Goal: Find specific page/section: Find specific page/section

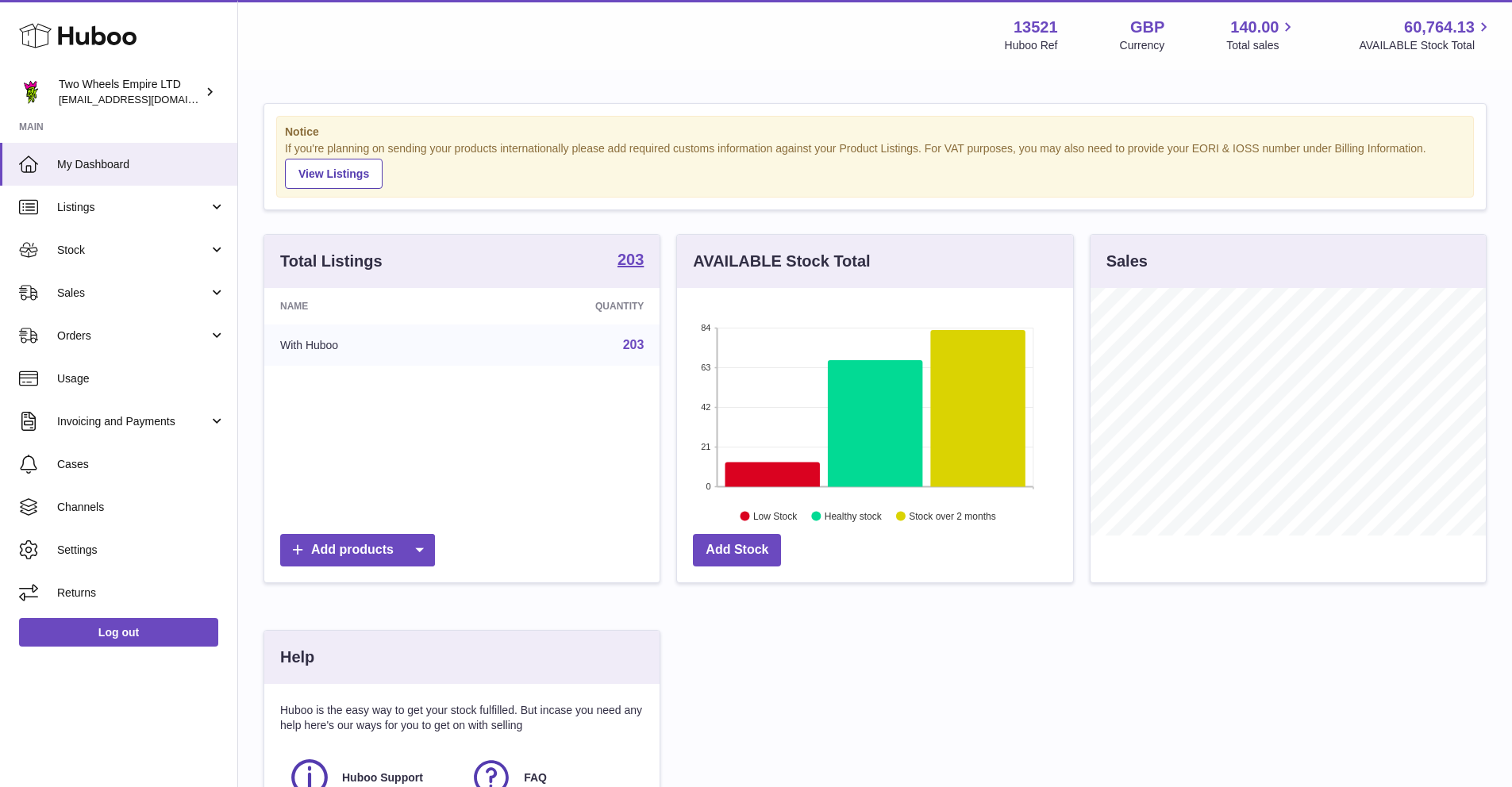
scroll to position [248, 396]
click at [116, 303] on link "Sales" at bounding box center [118, 292] width 237 height 43
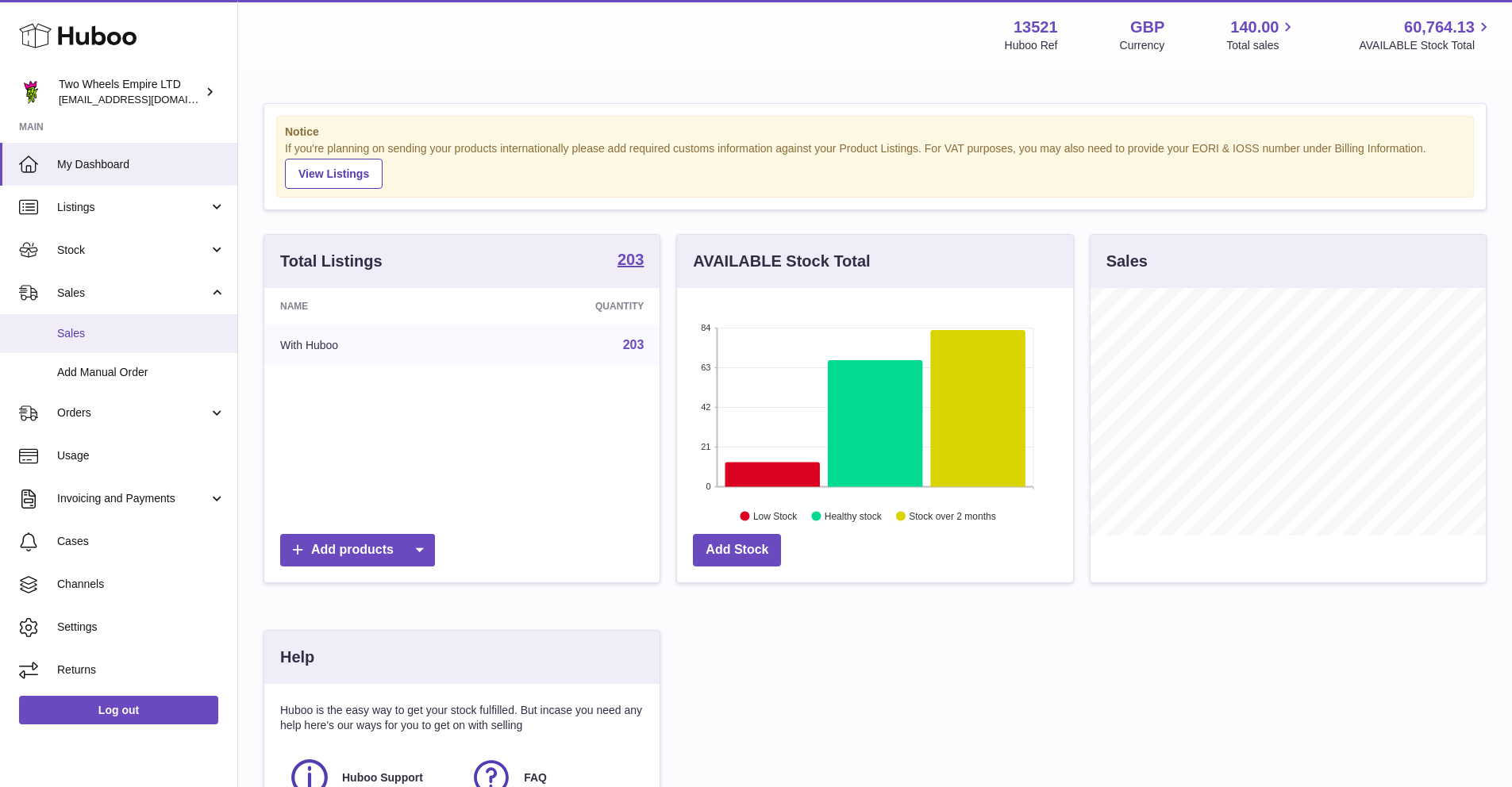
click at [109, 328] on span "Sales" at bounding box center [141, 334] width 169 height 15
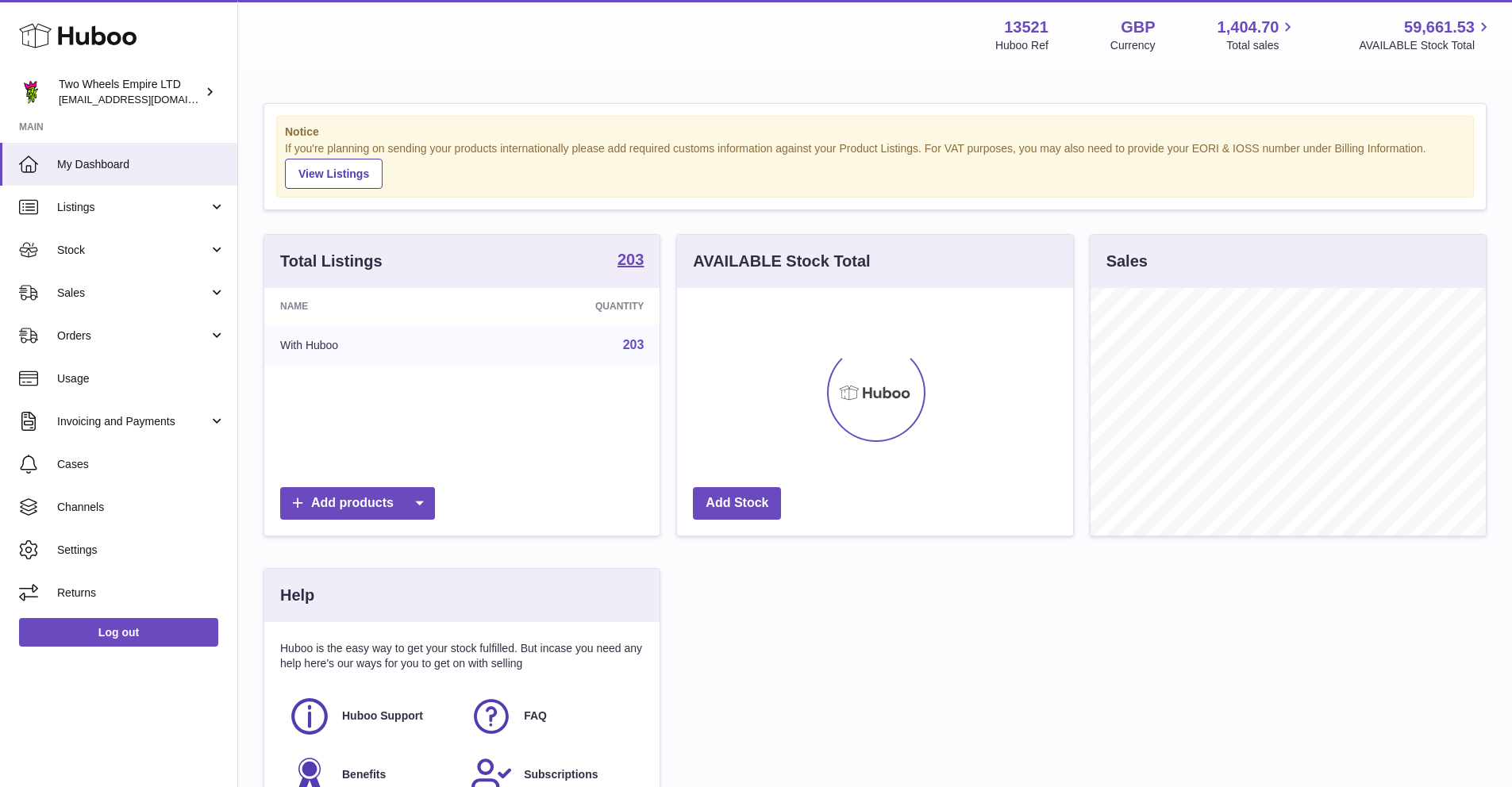
scroll to position [248, 396]
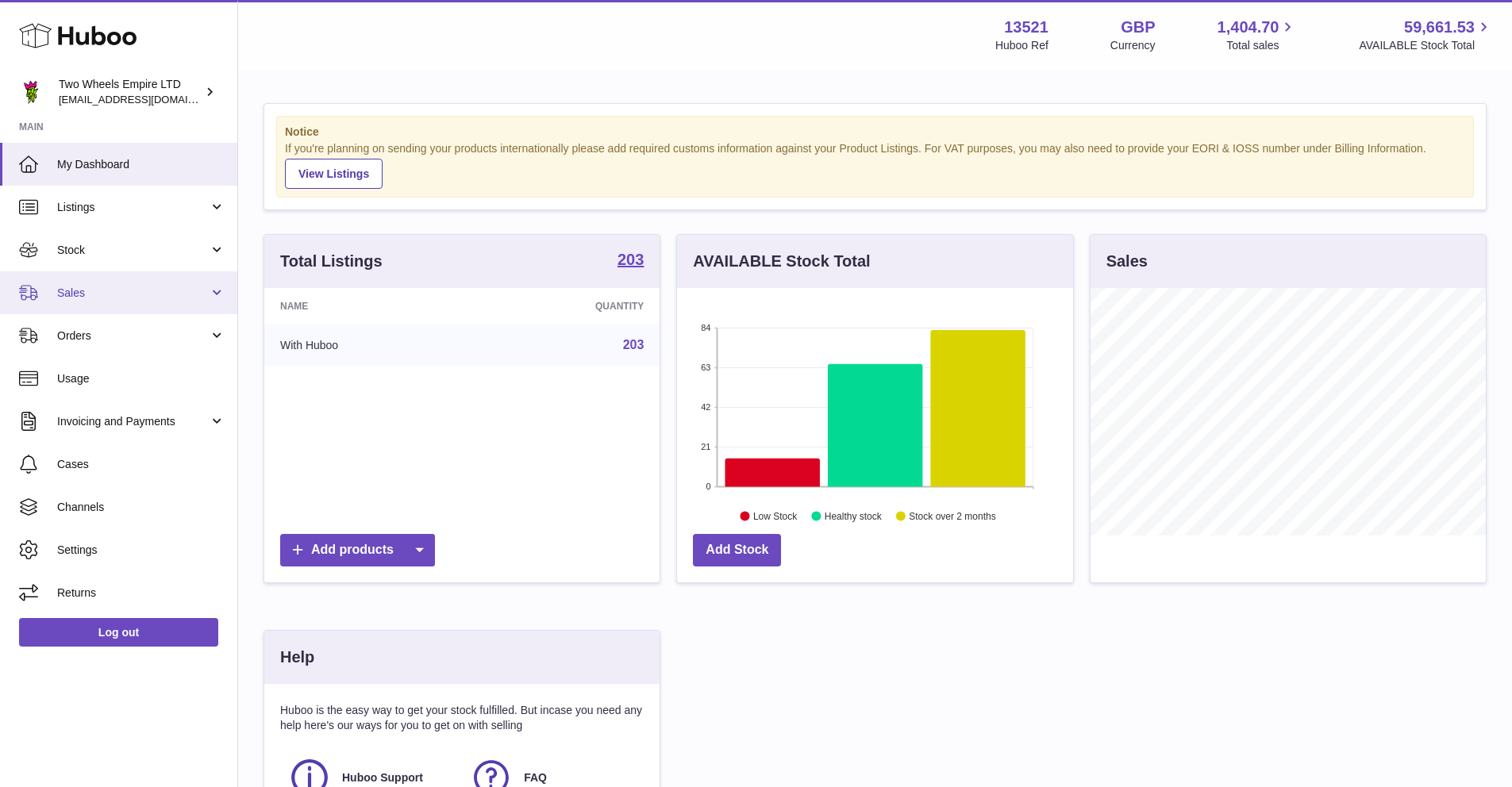
click at [102, 294] on span "Sales" at bounding box center [133, 293] width 152 height 15
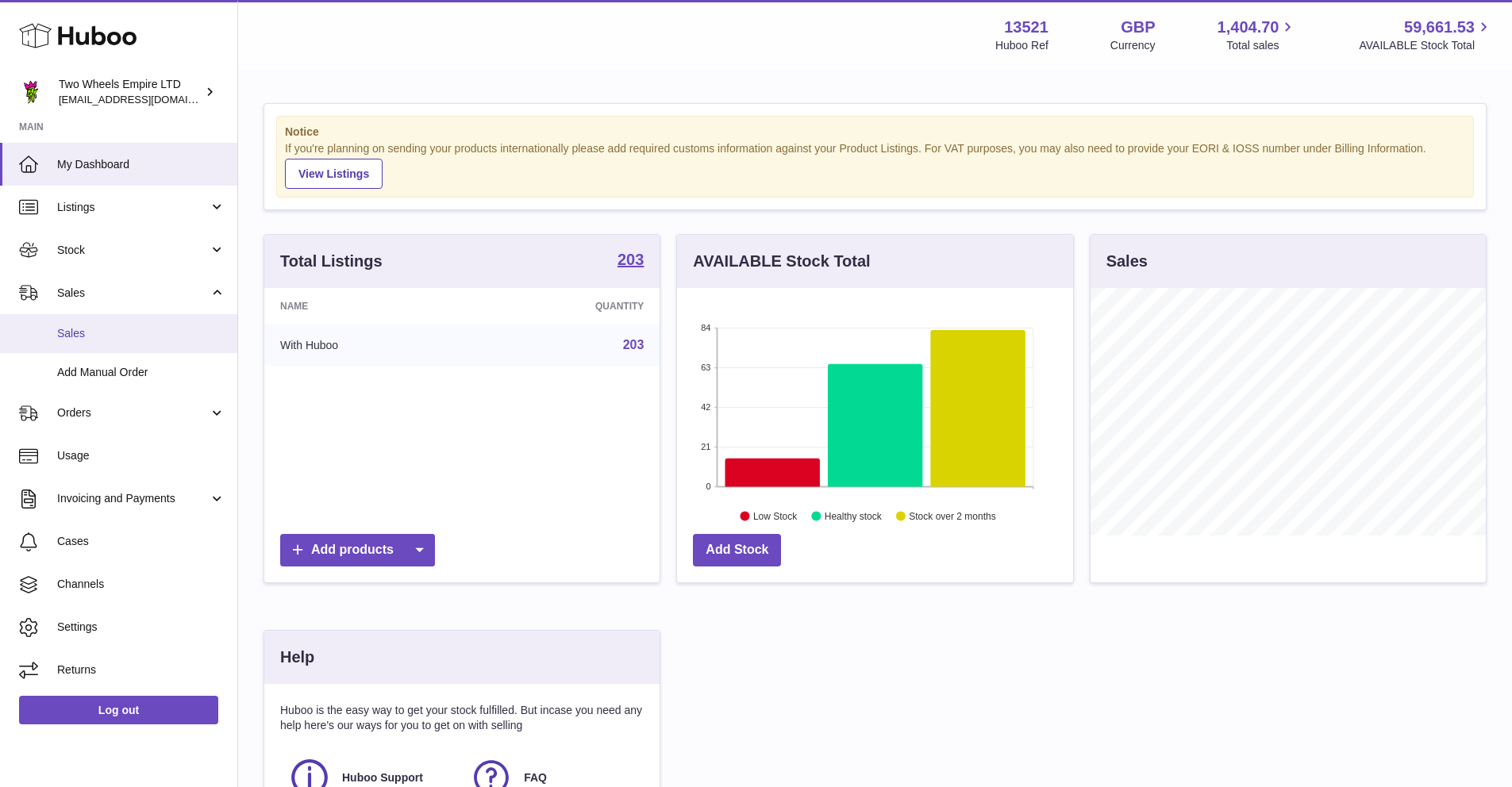
click at [104, 326] on span "Sales" at bounding box center [141, 334] width 169 height 15
